Goal: Transaction & Acquisition: Purchase product/service

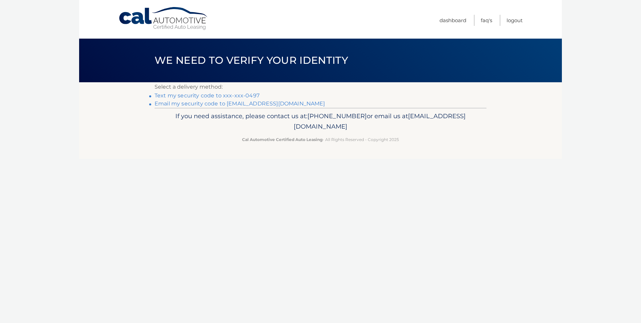
click at [252, 95] on link "Text my security code to xxx-xxx-0497" at bounding box center [207, 95] width 105 height 6
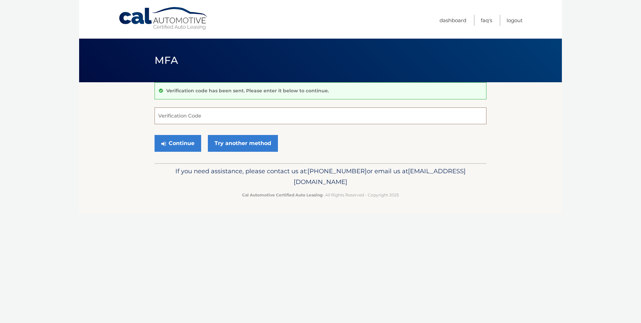
click at [247, 122] on input "Verification Code" at bounding box center [321, 115] width 332 height 17
type input "487626"
click at [155, 135] on button "Continue" at bounding box center [178, 143] width 47 height 17
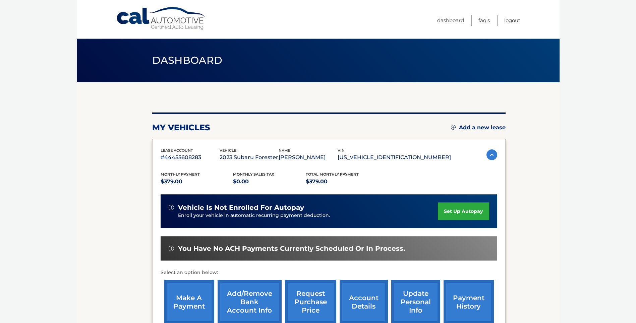
click at [183, 296] on link "make a payment" at bounding box center [189, 302] width 50 height 44
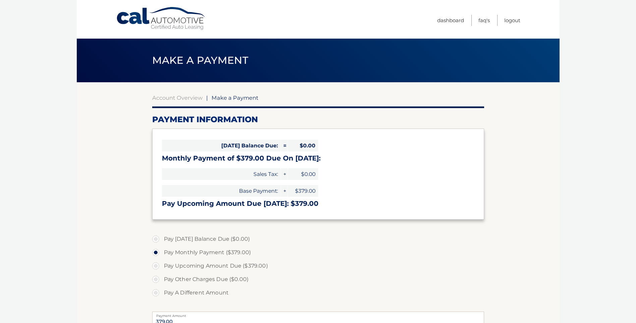
select select "MDRkODM4ZTktNmE2Yy00NWRhLWFhYjEtZDk1OTdiYjkyNWYy"
click at [156, 264] on label "Pay Upcoming Amount Due ($379.00)" at bounding box center [318, 265] width 332 height 13
click at [156, 264] on input "Pay Upcoming Amount Due ($379.00)" at bounding box center [158, 264] width 7 height 11
radio input "true"
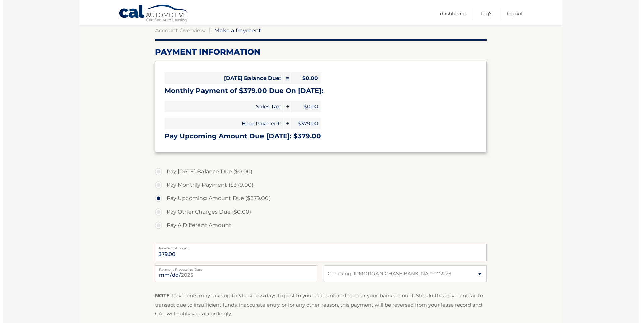
scroll to position [101, 0]
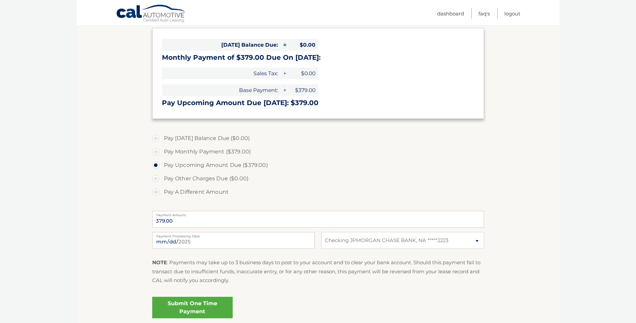
click at [195, 303] on link "Submit One Time Payment" at bounding box center [192, 306] width 80 height 21
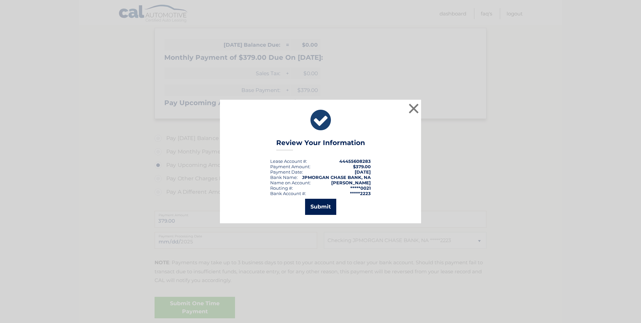
click at [319, 204] on button "Submit" at bounding box center [320, 207] width 31 height 16
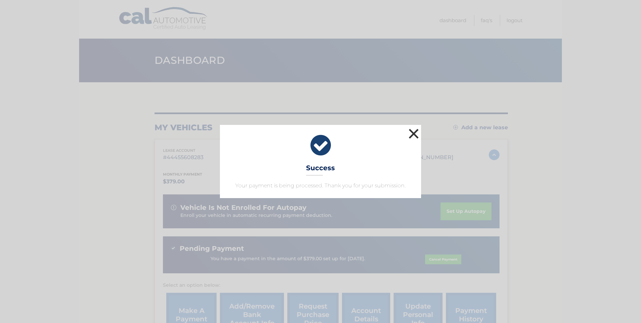
click at [417, 134] on button "×" at bounding box center [413, 133] width 13 height 13
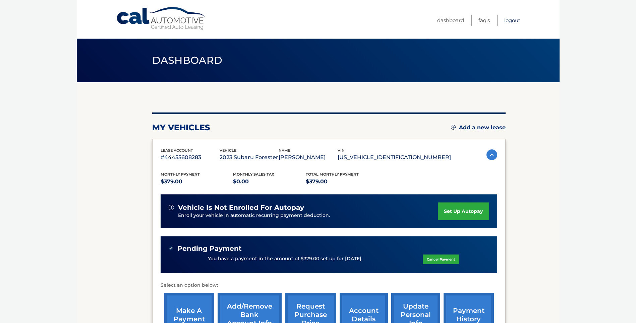
click at [516, 21] on link "Logout" at bounding box center [512, 20] width 16 height 11
